Goal: Use online tool/utility: Utilize a website feature to perform a specific function

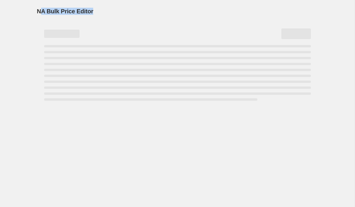
drag, startPoint x: 92, startPoint y: 11, endPoint x: 39, endPoint y: 12, distance: 52.9
click at [39, 12] on div "NA Bulk Price Editor" at bounding box center [177, 11] width 281 height 8
click at [39, 12] on span "NA Bulk Price Editor" at bounding box center [65, 11] width 56 height 7
drag, startPoint x: 36, startPoint y: 12, endPoint x: 105, endPoint y: 13, distance: 68.9
click at [105, 13] on div "NA Bulk Price Editor. This page is ready NA Bulk Price Editor" at bounding box center [177, 51] width 295 height 103
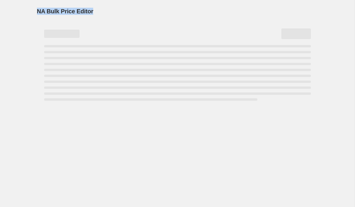
click at [105, 13] on div "NA Bulk Price Editor" at bounding box center [177, 11] width 281 height 8
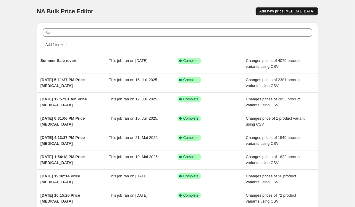
click at [303, 14] on button "Add new price change job" at bounding box center [286, 11] width 62 height 8
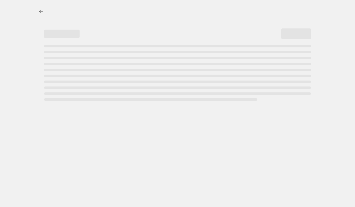
select select "percentage"
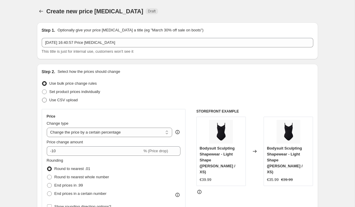
click at [66, 100] on span "Use CSV upload" at bounding box center [63, 100] width 28 height 4
click at [42, 98] on input "Use CSV upload" at bounding box center [42, 98] width 0 height 0
radio input "true"
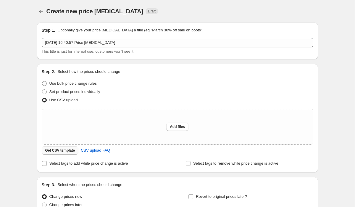
click at [69, 150] on span "Get CSV template" at bounding box center [60, 150] width 30 height 5
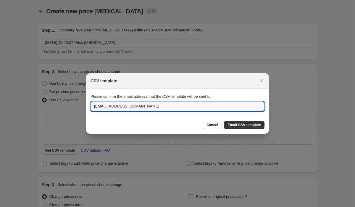
drag, startPoint x: 103, startPoint y: 108, endPoint x: 77, endPoint y: 108, distance: 25.1
type input "eren.girkin@multiecom.de"
click at [235, 121] on button "Email CSV template" at bounding box center [244, 125] width 40 height 8
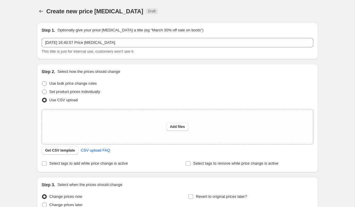
click at [73, 9] on span "Create new price change job" at bounding box center [94, 11] width 97 height 7
click at [79, 9] on span "Create new price change job" at bounding box center [94, 11] width 97 height 7
click at [82, 12] on span "Create new price change job" at bounding box center [94, 11] width 97 height 7
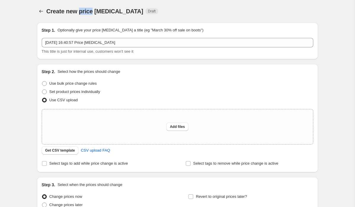
click at [82, 12] on span "Create new price change job" at bounding box center [94, 11] width 97 height 7
click at [105, 12] on span "Create new price change job" at bounding box center [94, 11] width 97 height 7
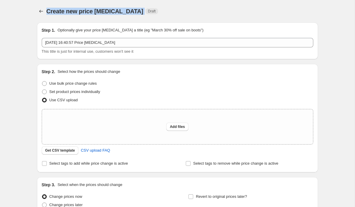
click at [116, 11] on span "Create new price change job" at bounding box center [94, 11] width 97 height 7
click at [103, 11] on span "Create new price change job" at bounding box center [94, 11] width 97 height 7
click at [102, 11] on span "Create new price change job" at bounding box center [94, 11] width 97 height 7
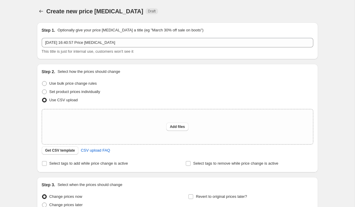
click at [93, 11] on span "Create new price change job" at bounding box center [94, 11] width 97 height 7
click at [92, 11] on span "Create new price change job" at bounding box center [94, 11] width 97 height 7
click at [102, 11] on span "Create new price change job" at bounding box center [94, 11] width 97 height 7
click at [82, 11] on span "Create new price change job" at bounding box center [94, 11] width 97 height 7
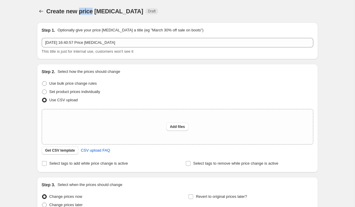
click at [82, 11] on span "Create new price change job" at bounding box center [94, 11] width 97 height 7
click at [100, 11] on span "Create new price change job" at bounding box center [94, 11] width 97 height 7
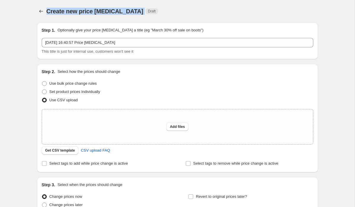
click at [85, 11] on span "Create new price change job" at bounding box center [94, 11] width 97 height 7
click at [70, 11] on span "Create new price change job" at bounding box center [94, 11] width 97 height 7
